Goal: Task Accomplishment & Management: Complete application form

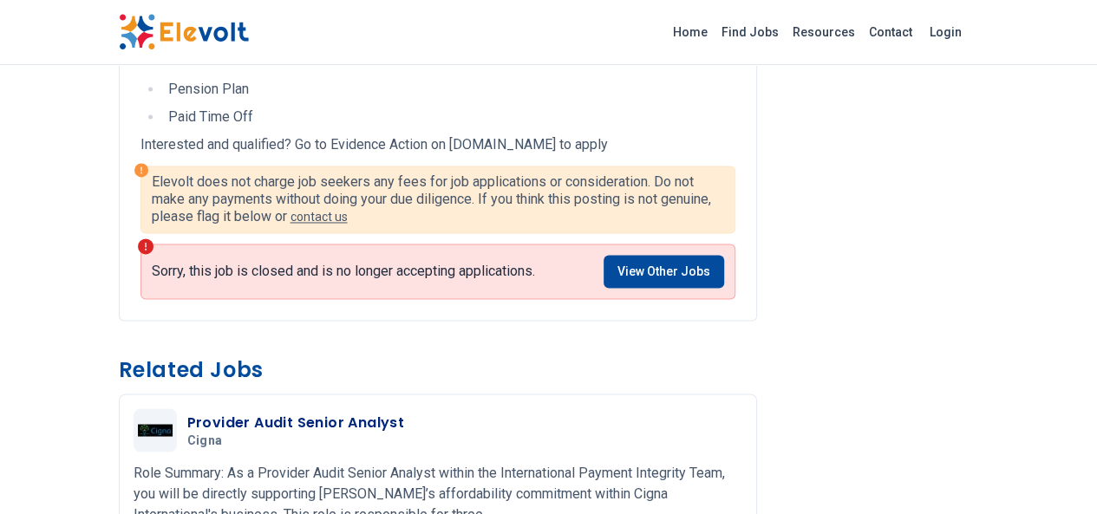
scroll to position [1388, 0]
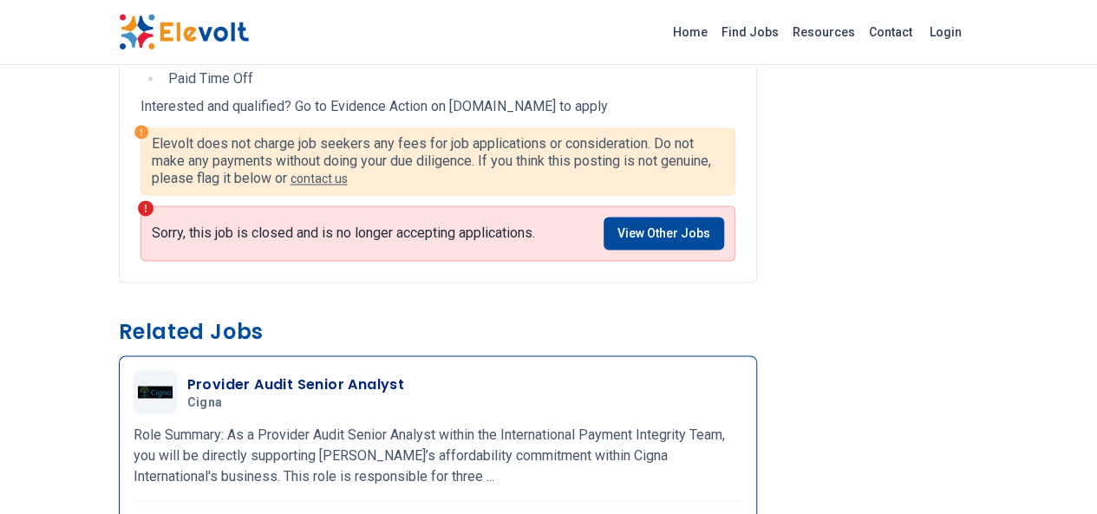
click at [187, 374] on h3 "Provider Audit Senior Analyst" at bounding box center [296, 384] width 218 height 21
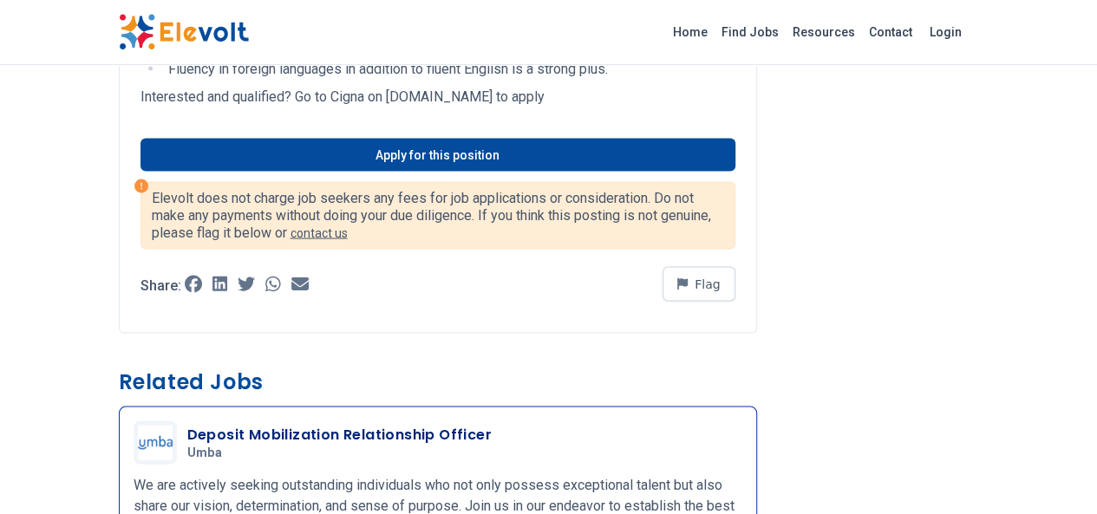
scroll to position [1648, 0]
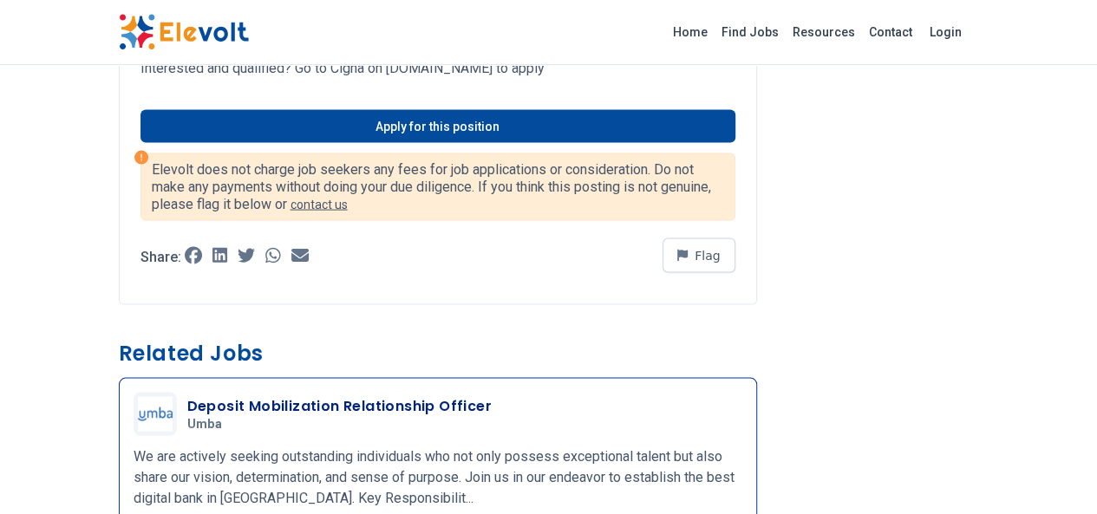
click at [259, 396] on h3 "Deposit Mobilization Relationship Officer" at bounding box center [339, 406] width 305 height 21
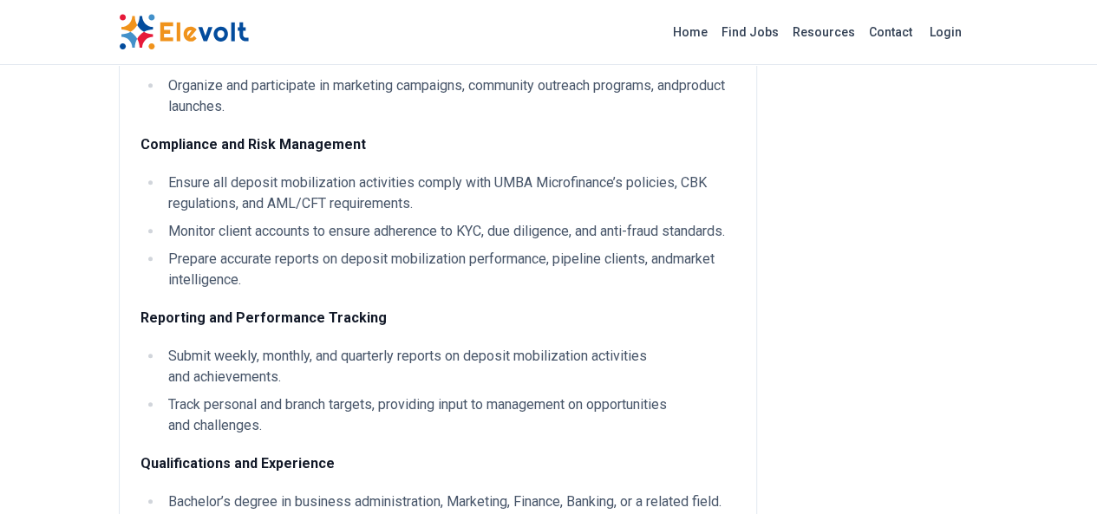
scroll to position [694, 0]
